Goal: Check status: Check status

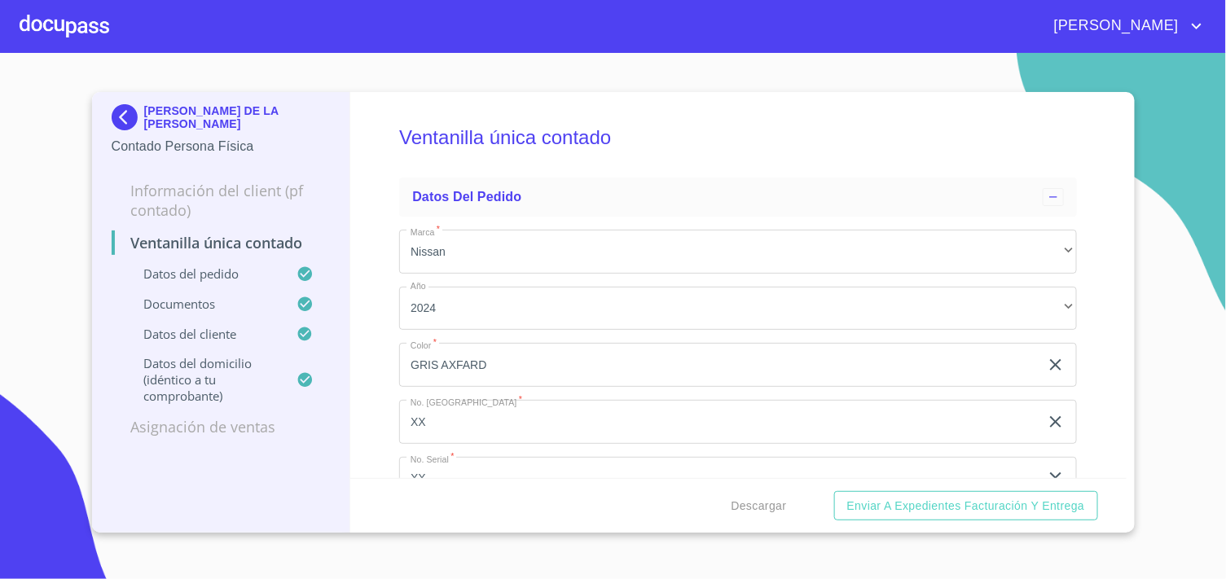
scroll to position [815, 0]
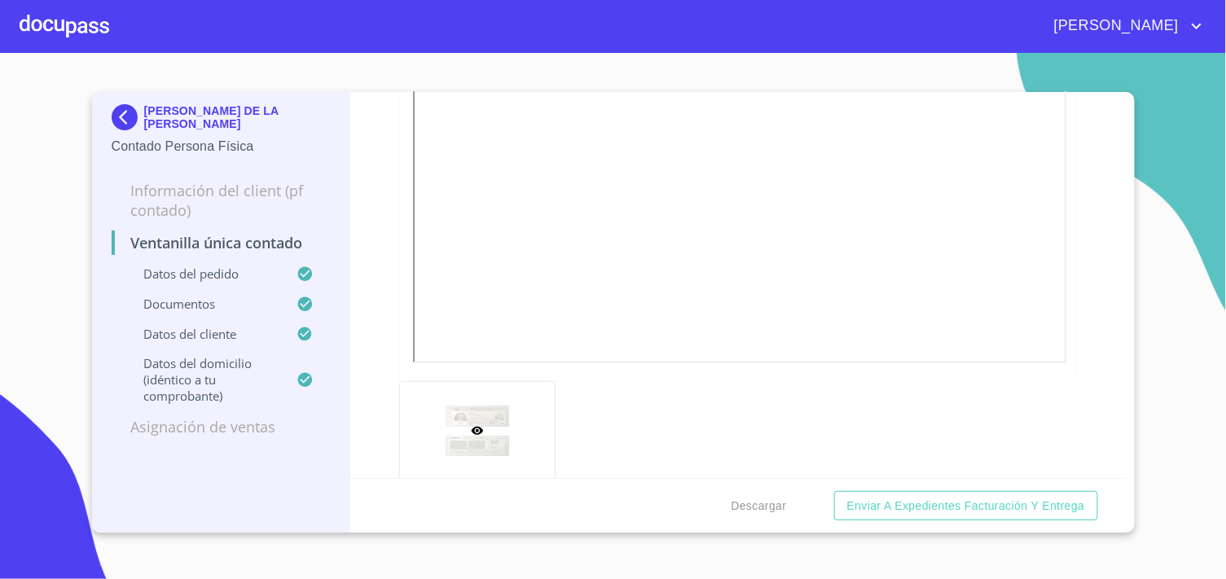
click at [121, 108] on img at bounding box center [128, 117] width 33 height 26
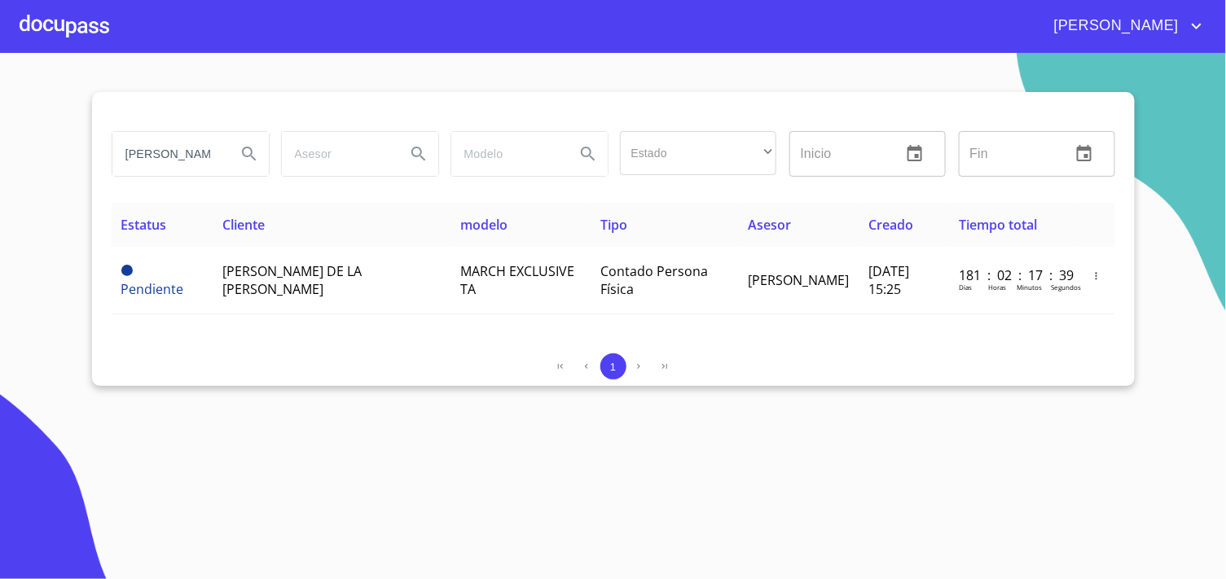
scroll to position [0, 42]
drag, startPoint x: 123, startPoint y: 150, endPoint x: 315, endPoint y: 172, distance: 192.8
click at [315, 172] on div "[PERSON_NAME] Estado ​ ​ Inicio ​ Fin ​" at bounding box center [613, 154] width 1017 height 59
type input "[PERSON_NAME]"
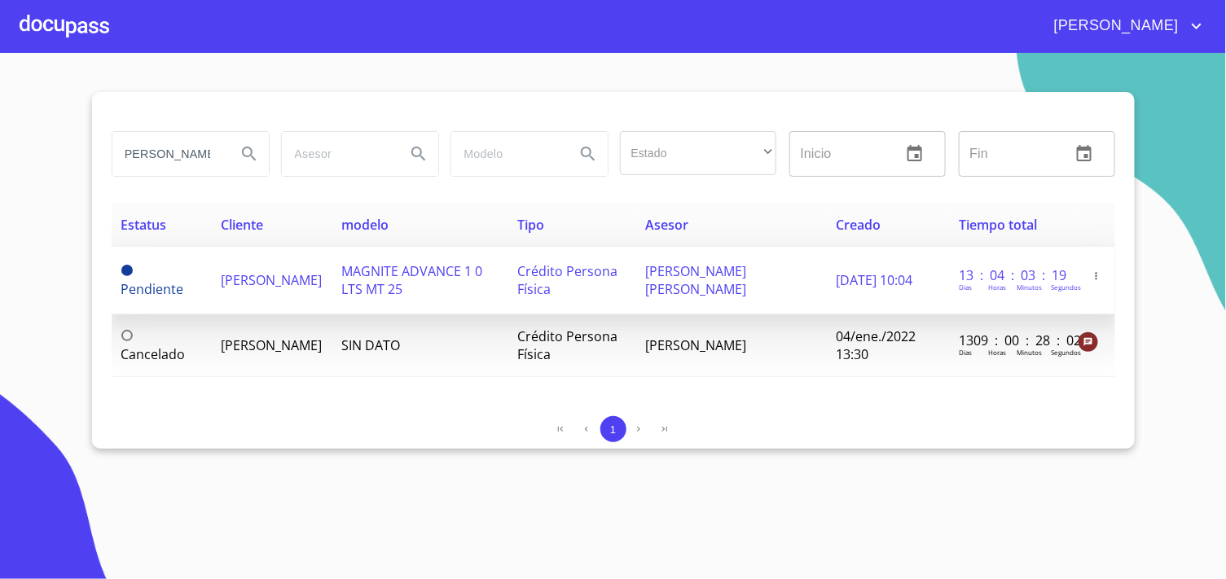
scroll to position [0, 0]
click at [618, 271] on span "Crédito Persona Física" at bounding box center [567, 280] width 100 height 36
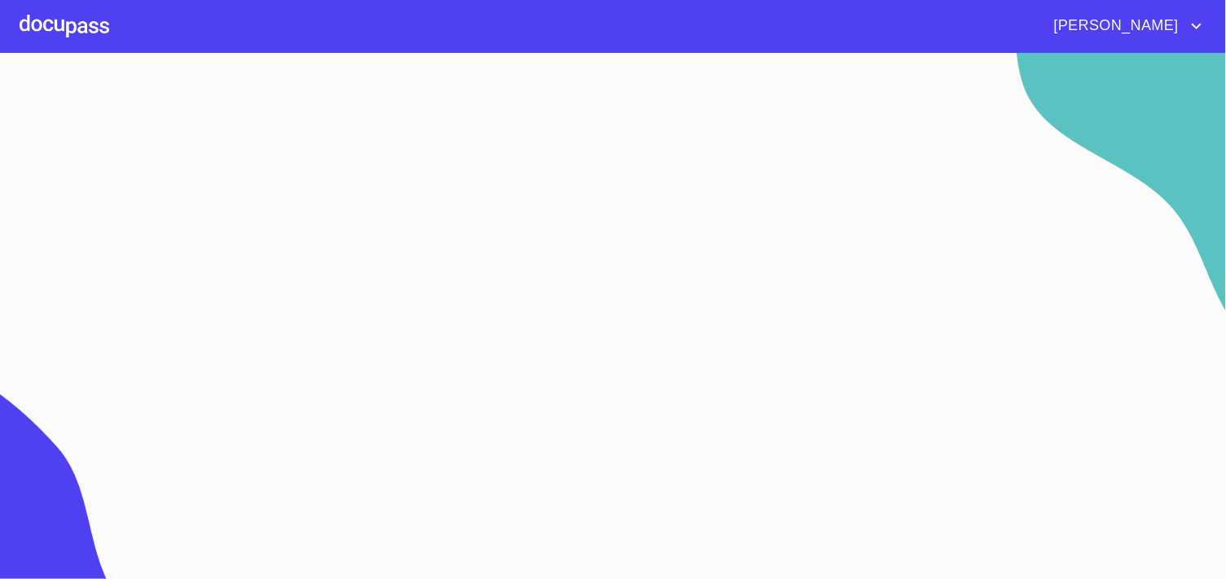
click at [622, 271] on section at bounding box center [613, 316] width 1226 height 526
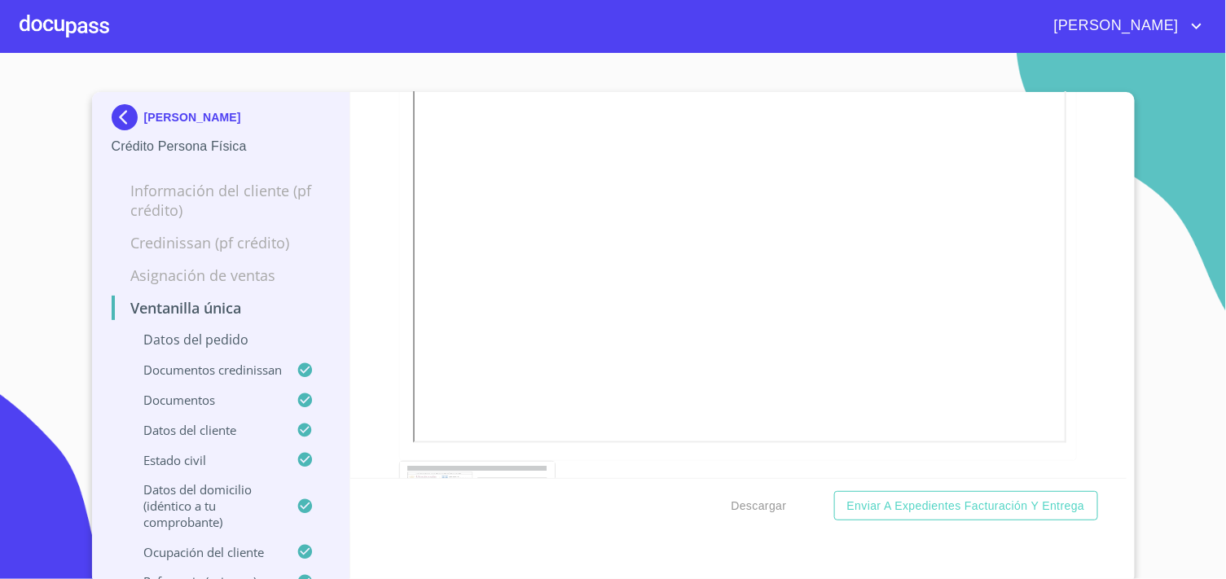
scroll to position [5432, 0]
click at [117, 114] on img at bounding box center [128, 117] width 33 height 26
